Goal: Task Accomplishment & Management: Use online tool/utility

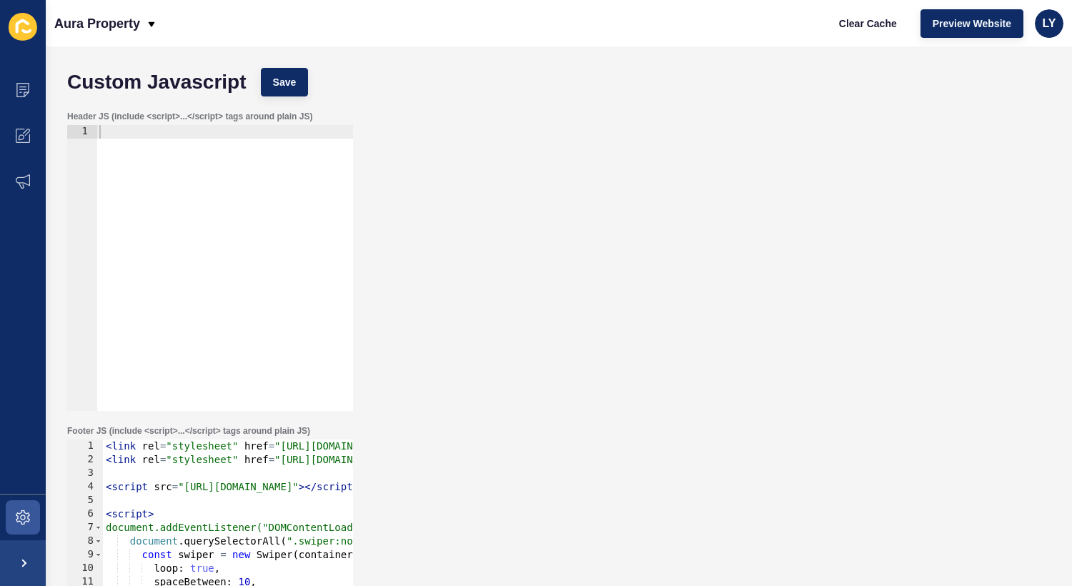
scroll to position [147, 0]
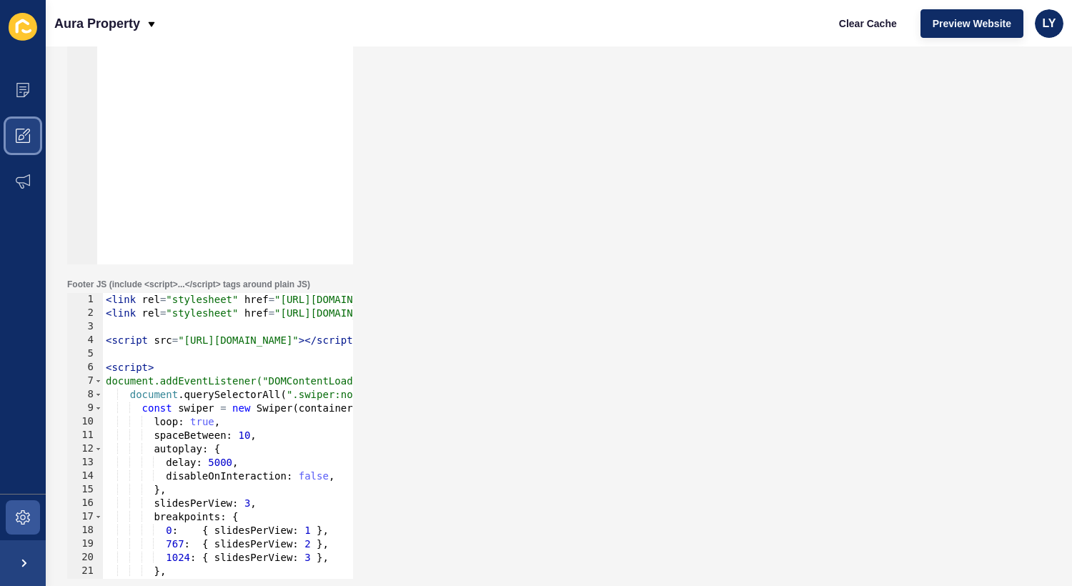
click at [29, 126] on span at bounding box center [23, 136] width 46 height 46
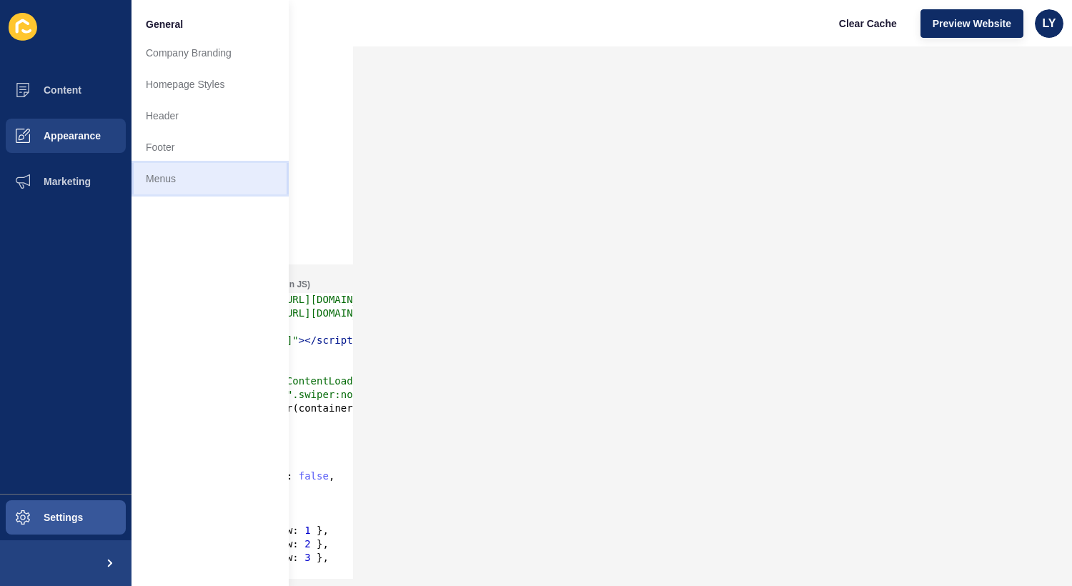
click at [153, 173] on link "Menus" at bounding box center [209, 178] width 157 height 31
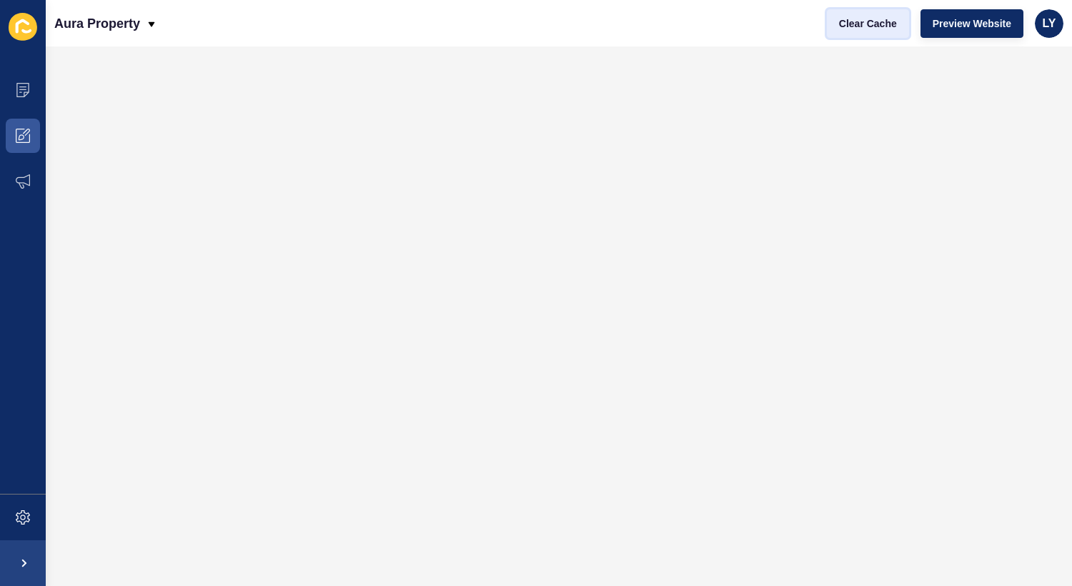
click at [878, 21] on span "Clear Cache" at bounding box center [868, 23] width 58 height 14
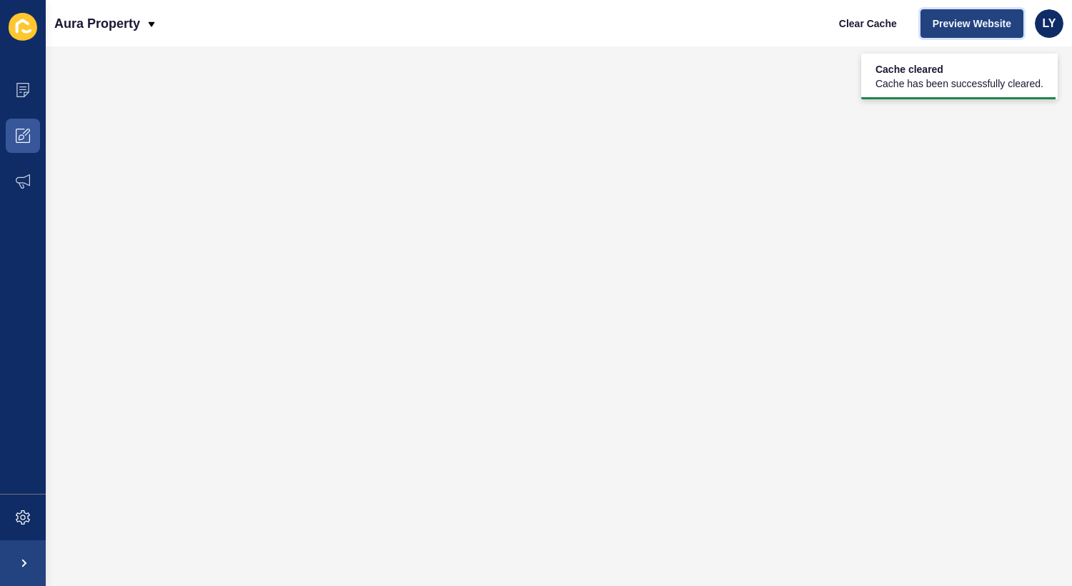
click at [982, 28] on span "Preview Website" at bounding box center [972, 23] width 79 height 14
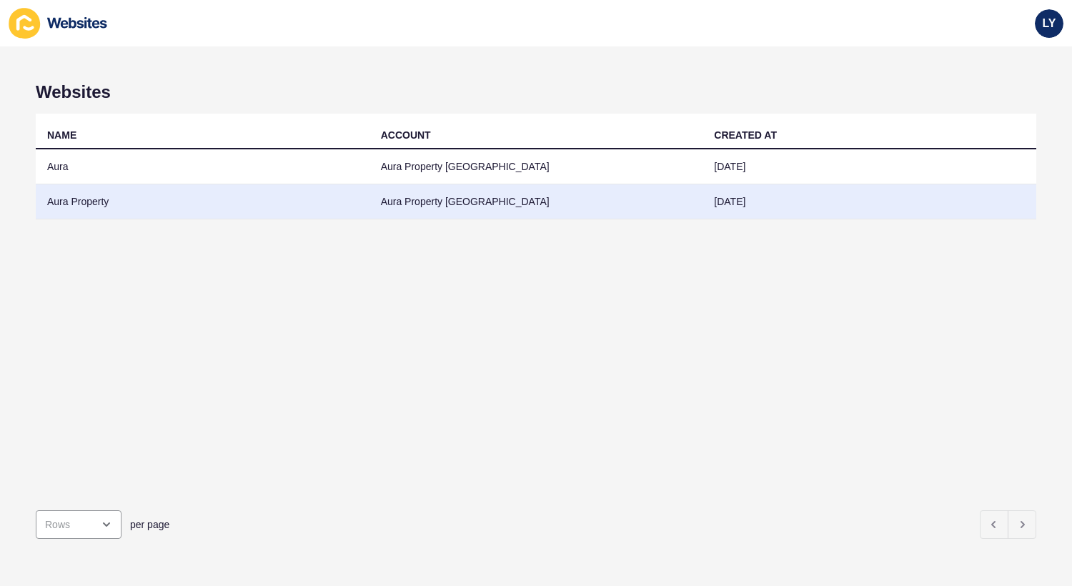
click at [125, 194] on td "Aura Property" at bounding box center [203, 201] width 334 height 35
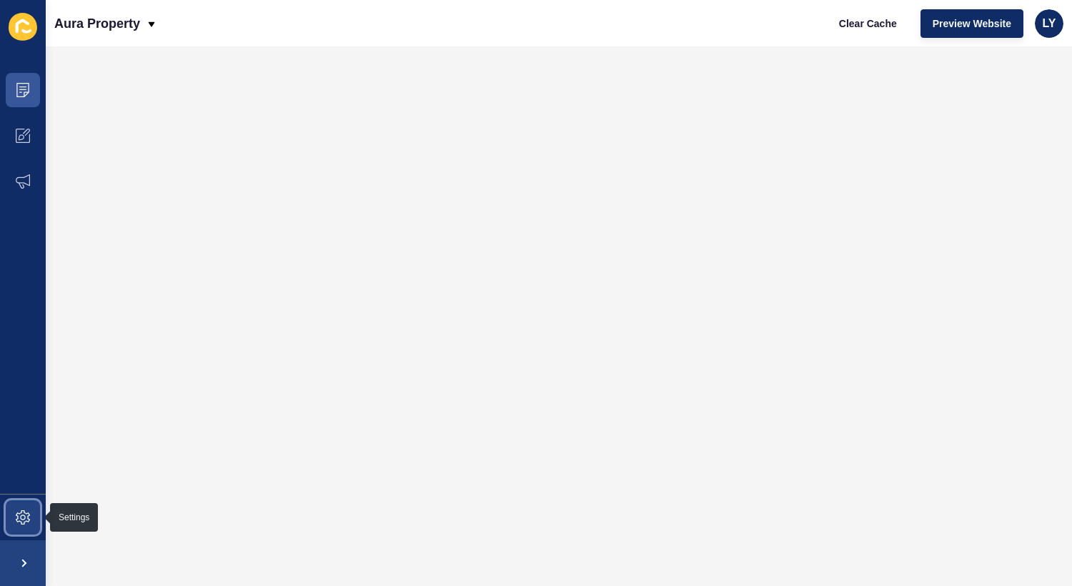
click at [24, 522] on icon at bounding box center [23, 517] width 14 height 14
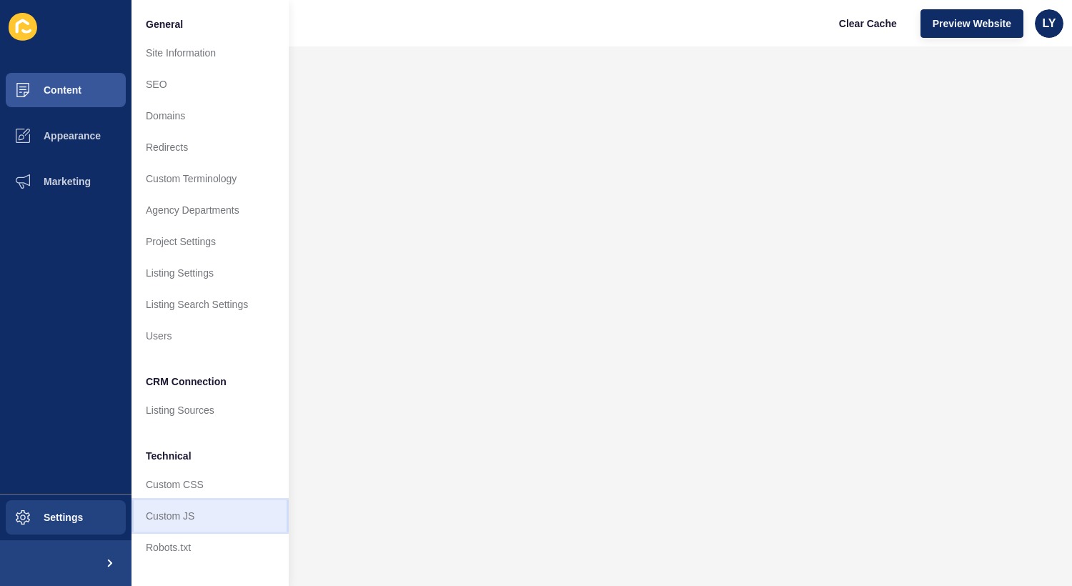
click at [207, 517] on link "Custom JS" at bounding box center [209, 515] width 157 height 31
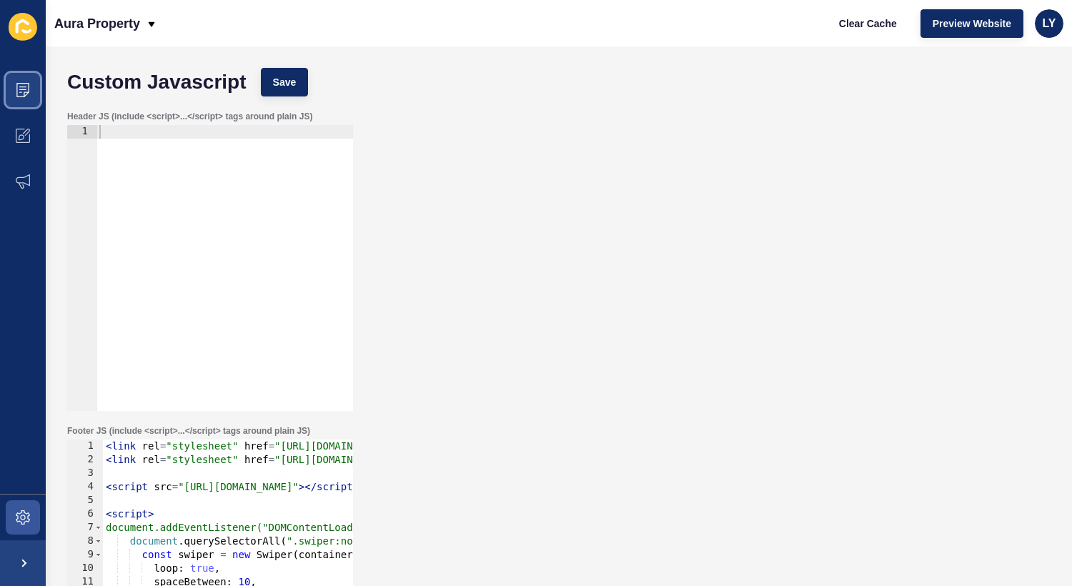
click at [15, 88] on span at bounding box center [23, 90] width 46 height 46
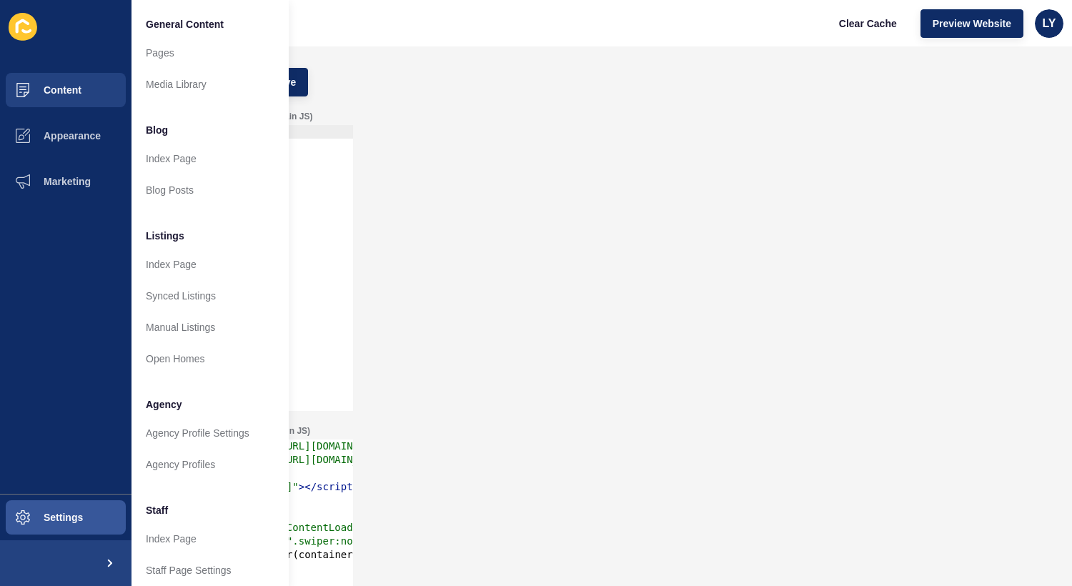
click at [625, 50] on div "Custom Javascript Save Header JS (include <script>...</script> tags around plai…" at bounding box center [559, 316] width 1026 height 540
